Goal: Information Seeking & Learning: Learn about a topic

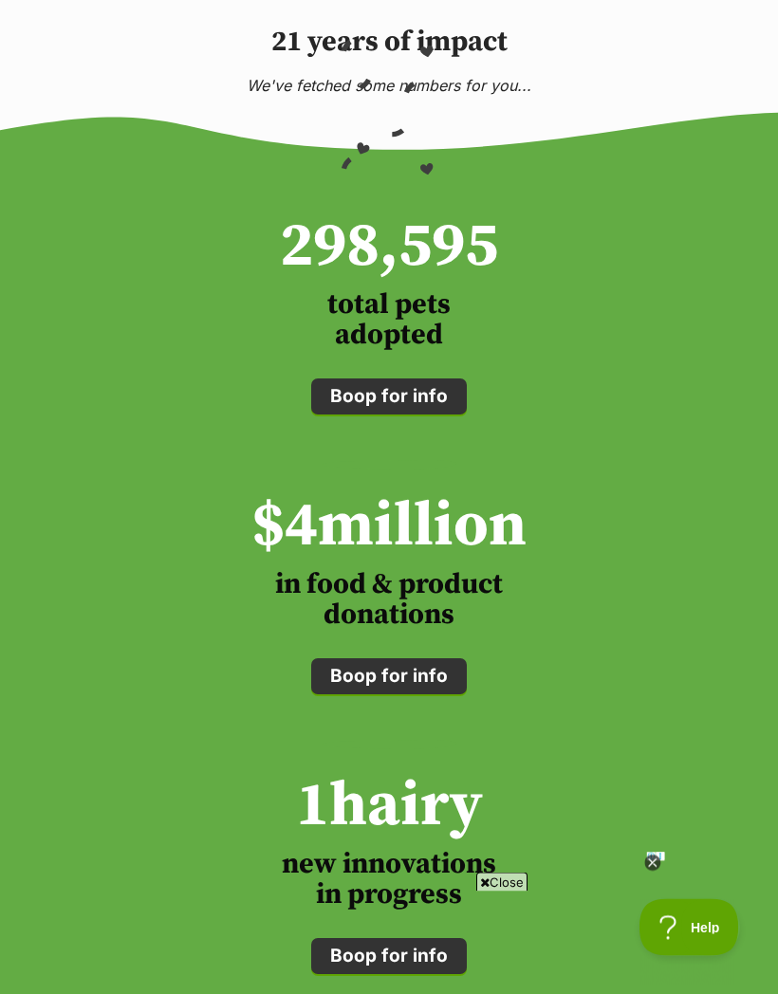
scroll to position [1842, 0]
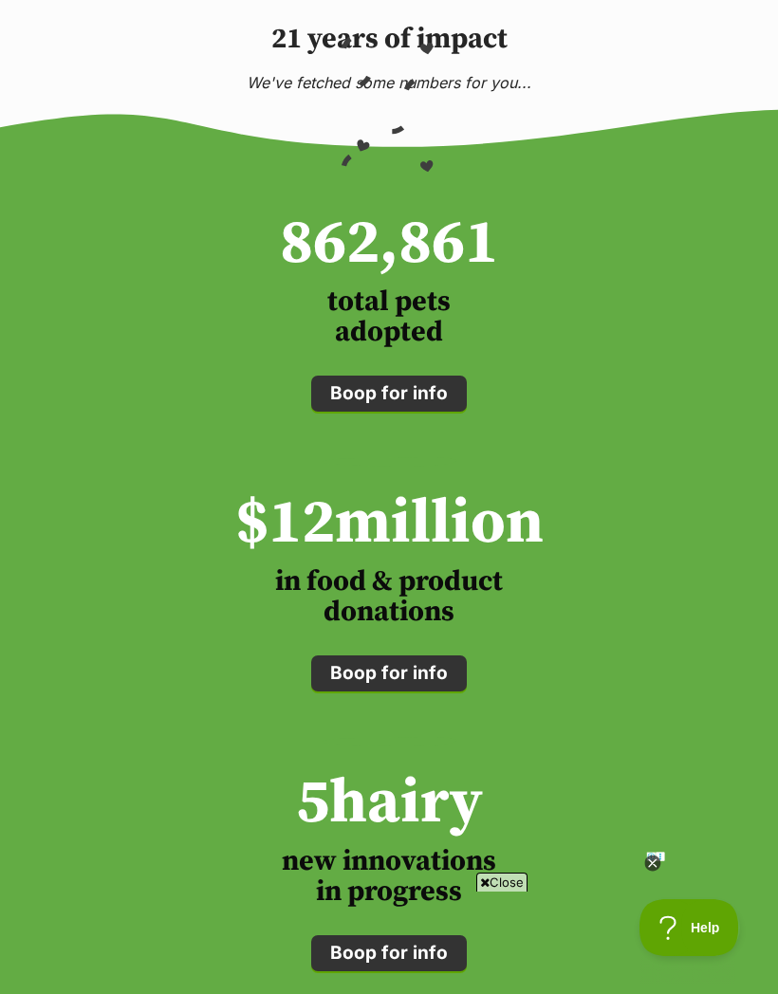
click at [653, 866] on icon at bounding box center [652, 863] width 7 height 7
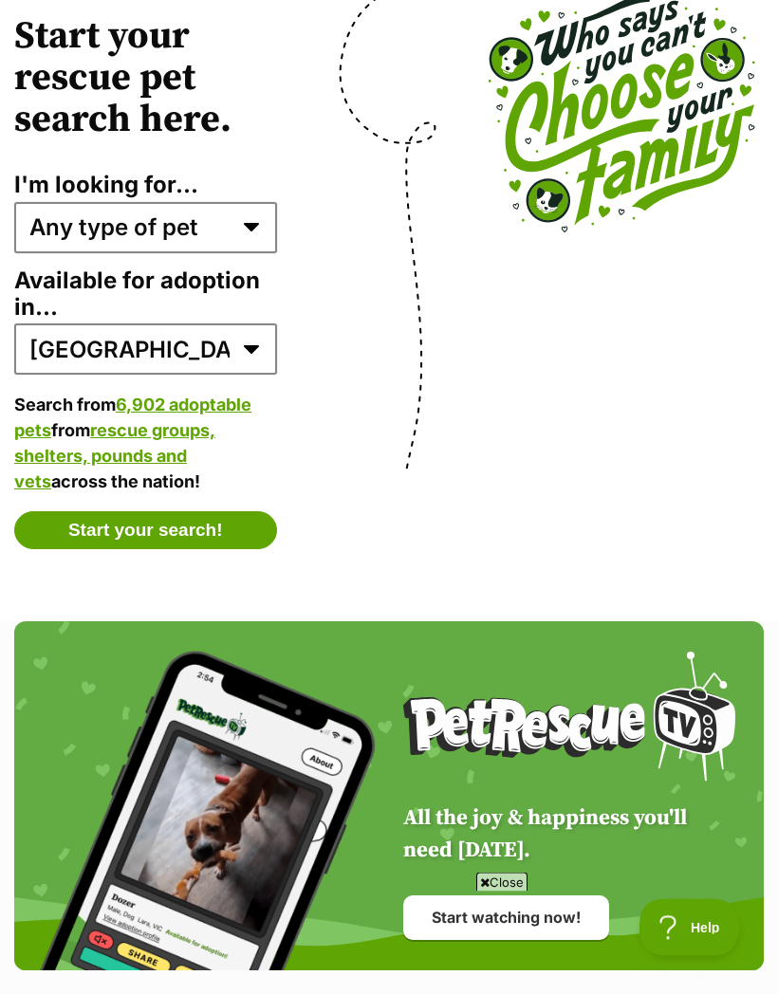
scroll to position [5228, 0]
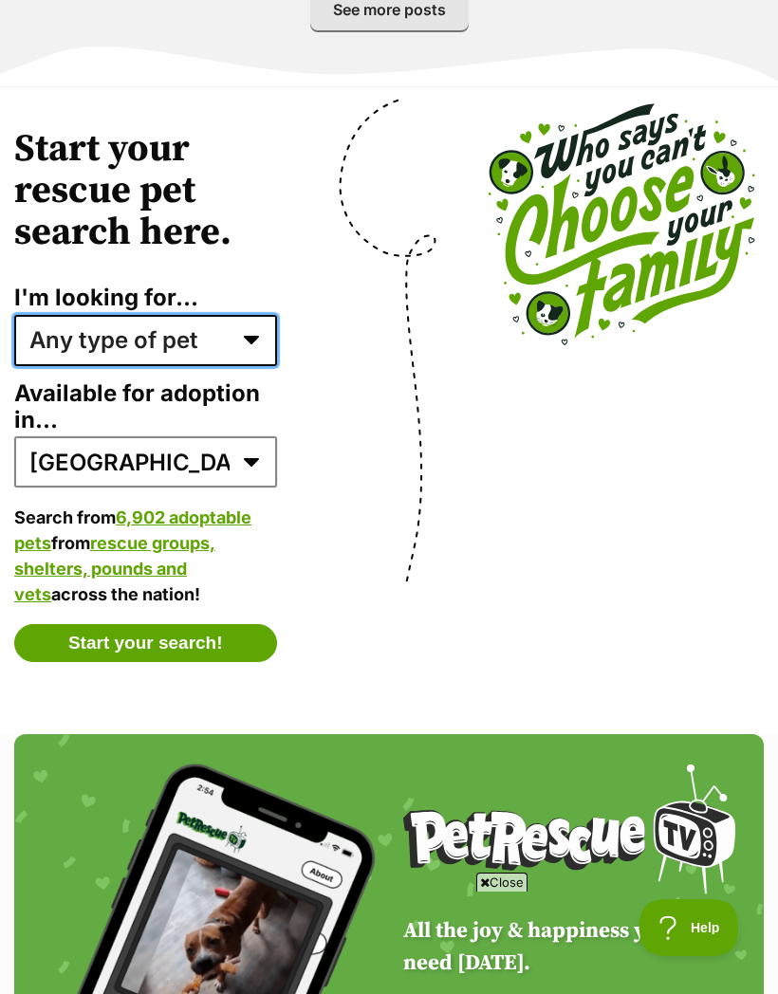
click at [174, 315] on select "Any type of pet Dogs Cats Other pets Pets looking for a home together Pets need…" at bounding box center [145, 340] width 263 height 51
select select "dogs"
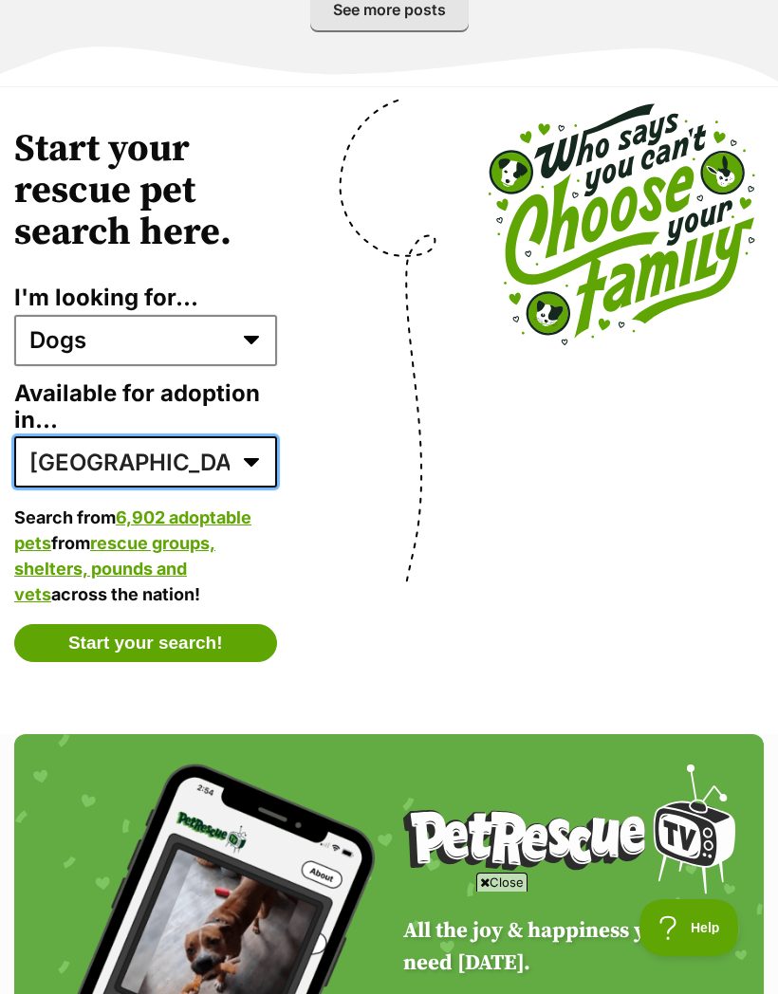
click at [130, 436] on select "Australia ACT NSW NT QLD SA TAS VIC WA" at bounding box center [145, 461] width 263 height 51
select select "2"
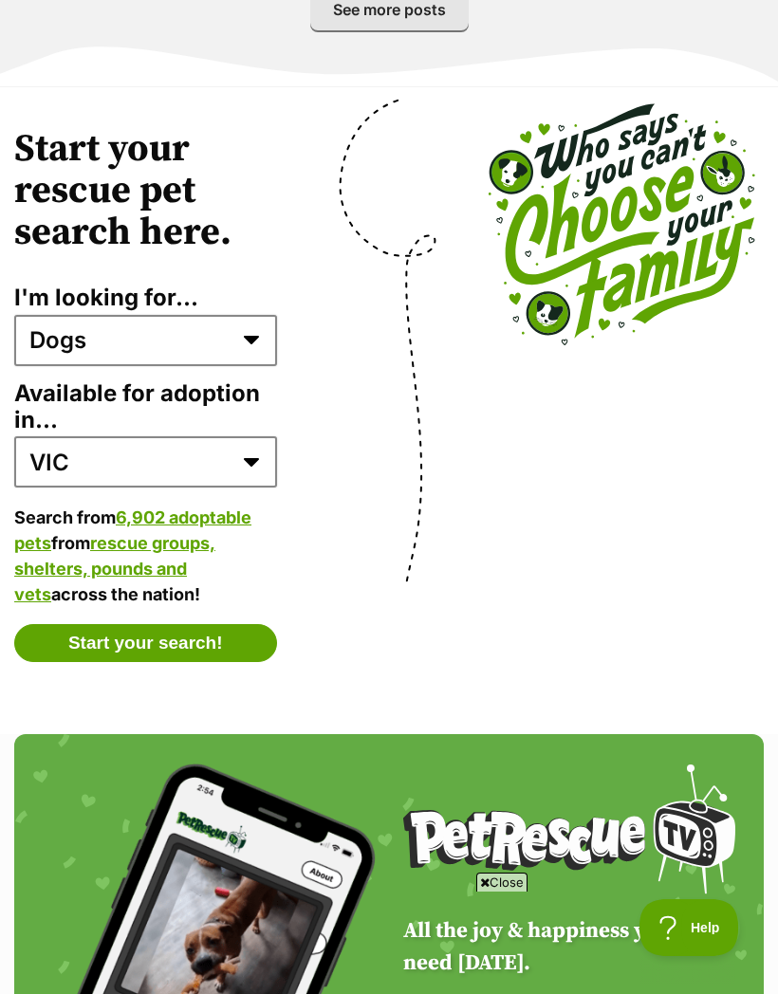
click at [223, 624] on button "Start your search!" at bounding box center [145, 643] width 263 height 38
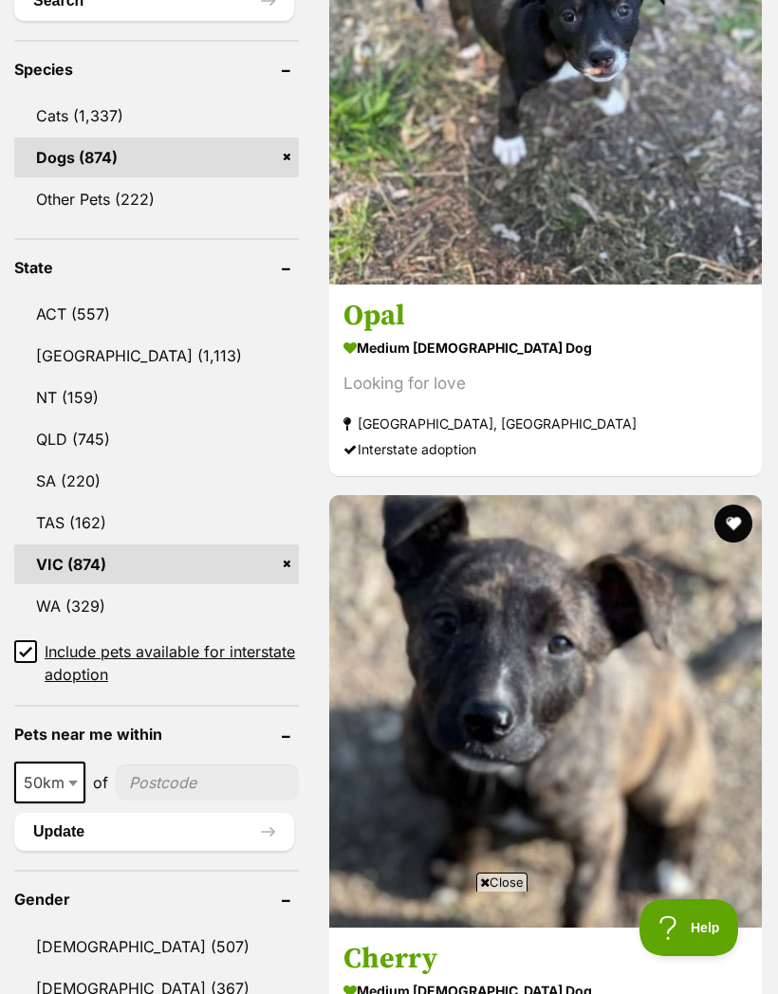
click at [23, 640] on input "Include pets available for interstate adoption" at bounding box center [25, 651] width 23 height 23
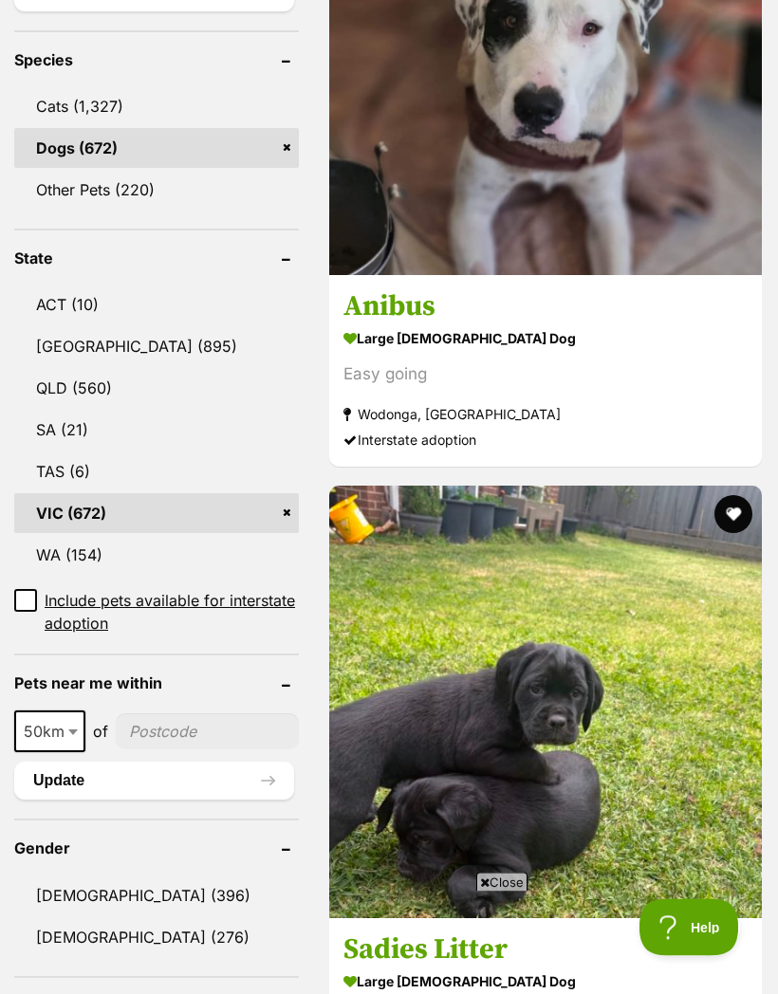
scroll to position [951, 0]
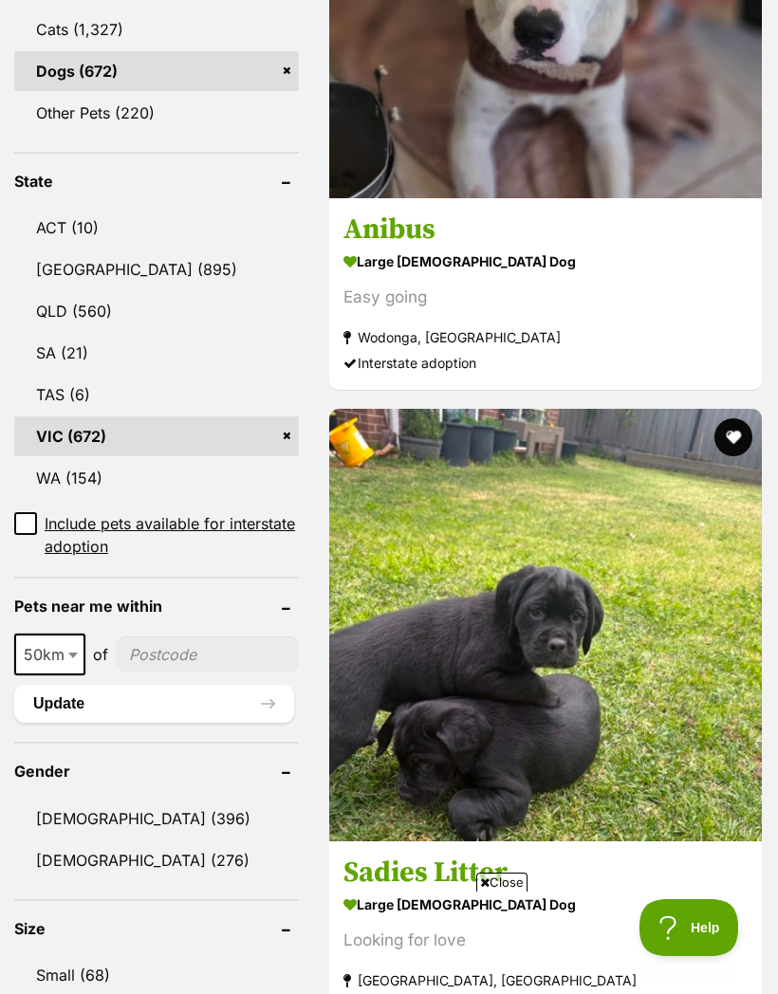
click at [102, 841] on link "Female (276)" at bounding box center [156, 861] width 285 height 40
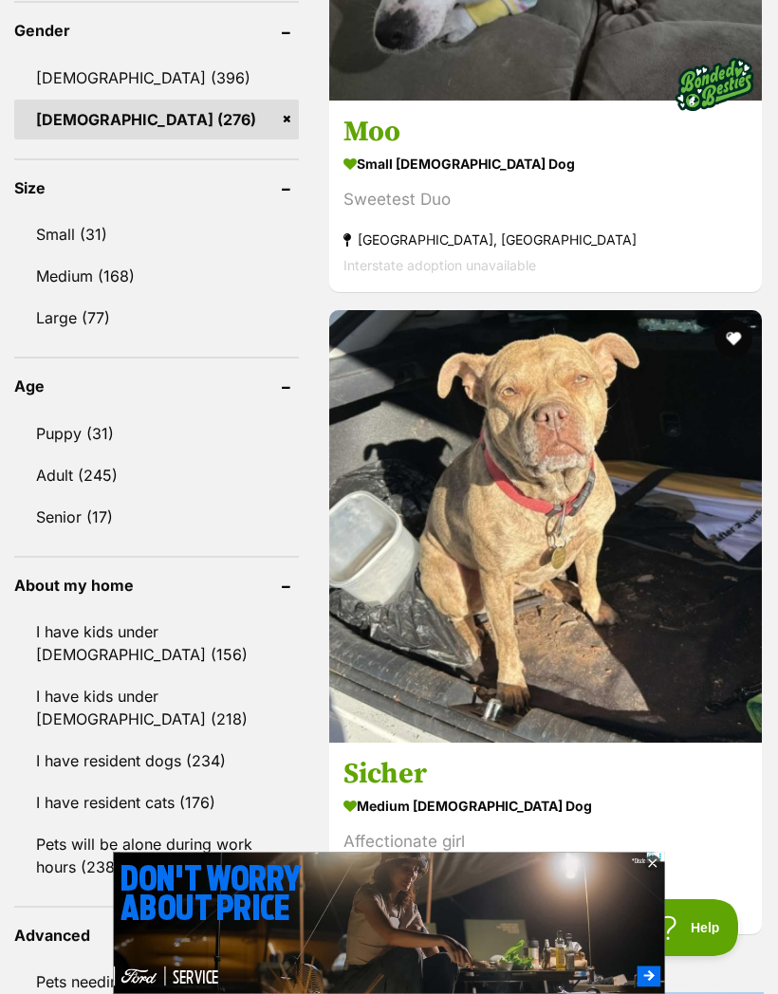
click at [183, 783] on link "I have resident cats (176)" at bounding box center [156, 803] width 285 height 40
